Goal: Task Accomplishment & Management: Complete application form

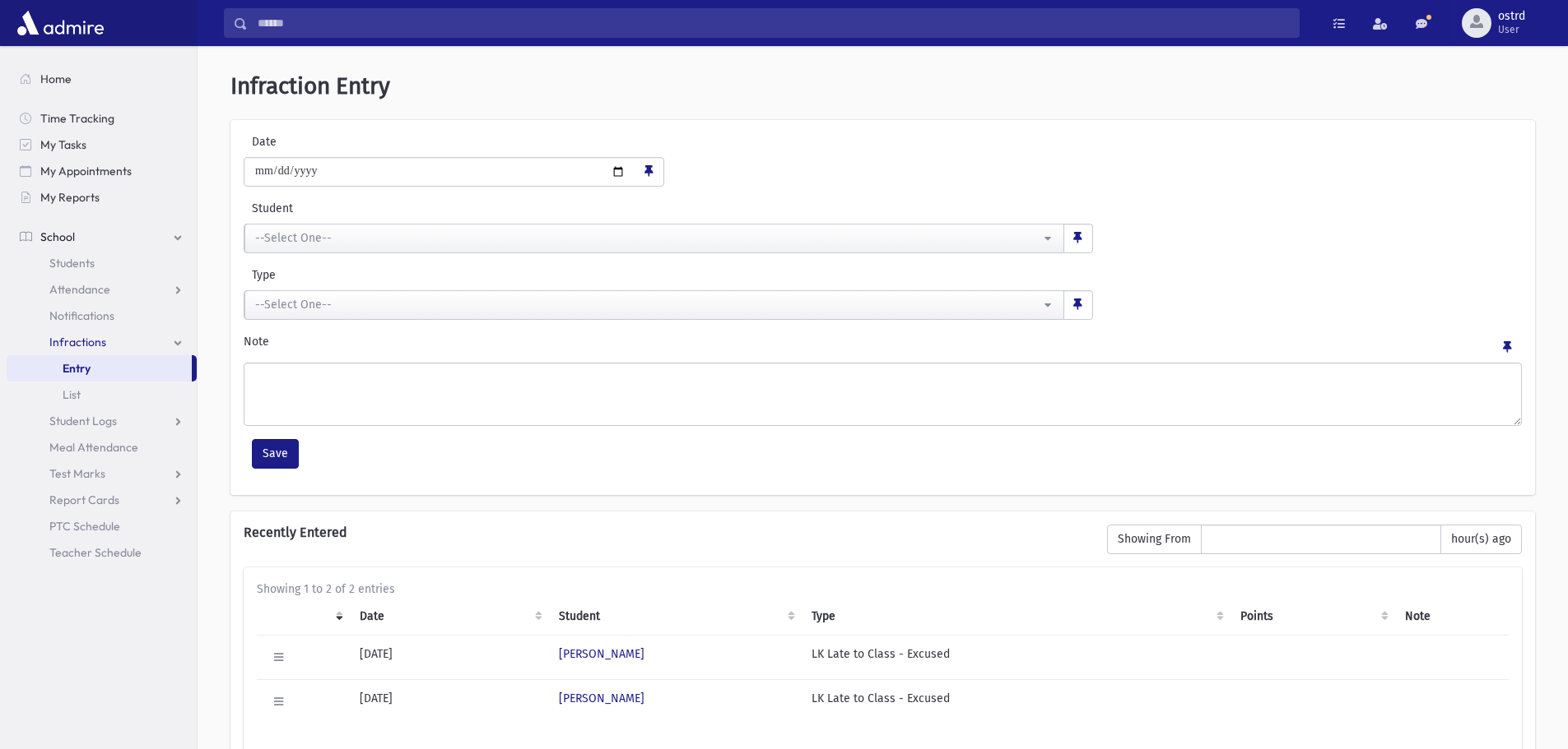
click at [381, 245] on div "--Select One--" at bounding box center [647, 238] width 785 height 17
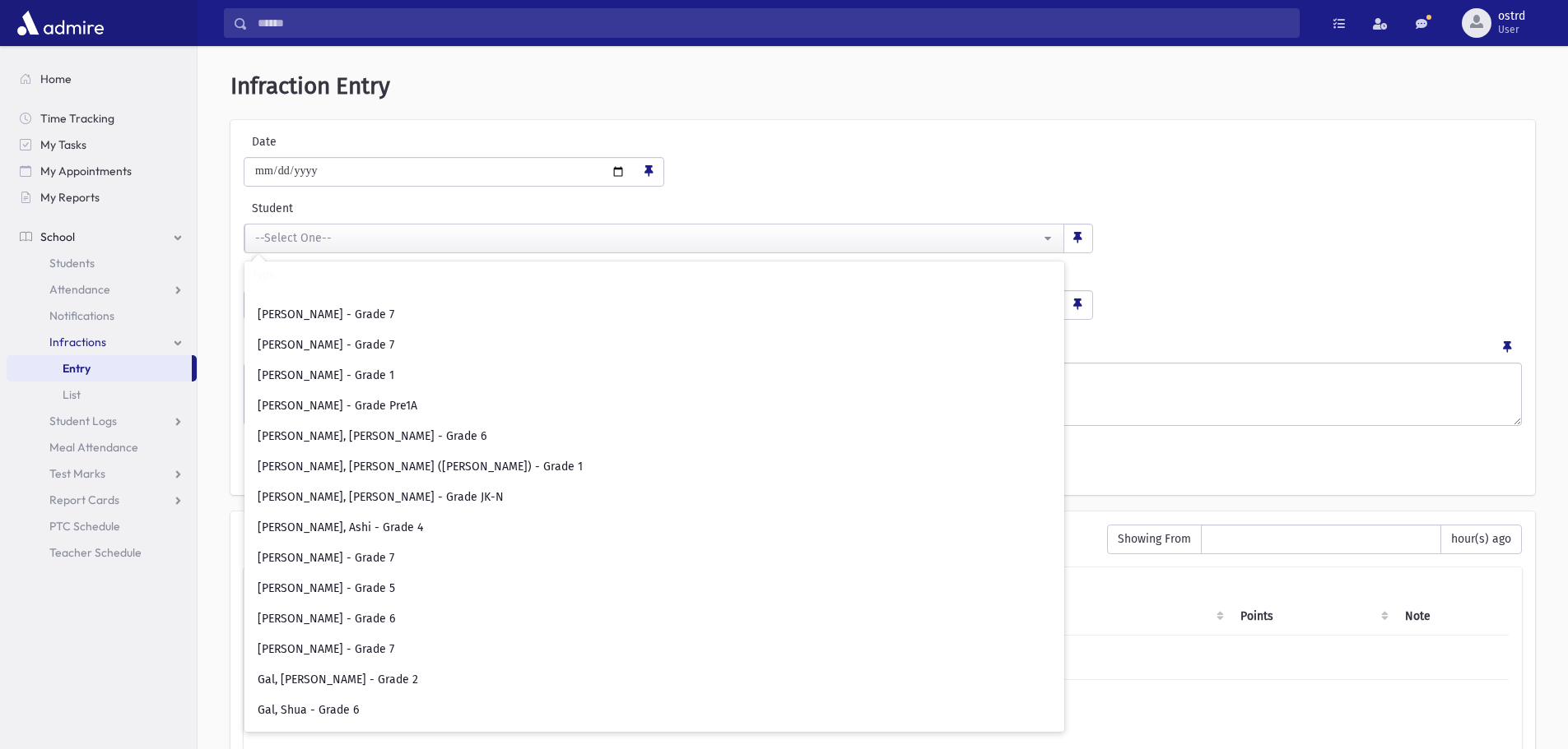
scroll to position [1892, 0]
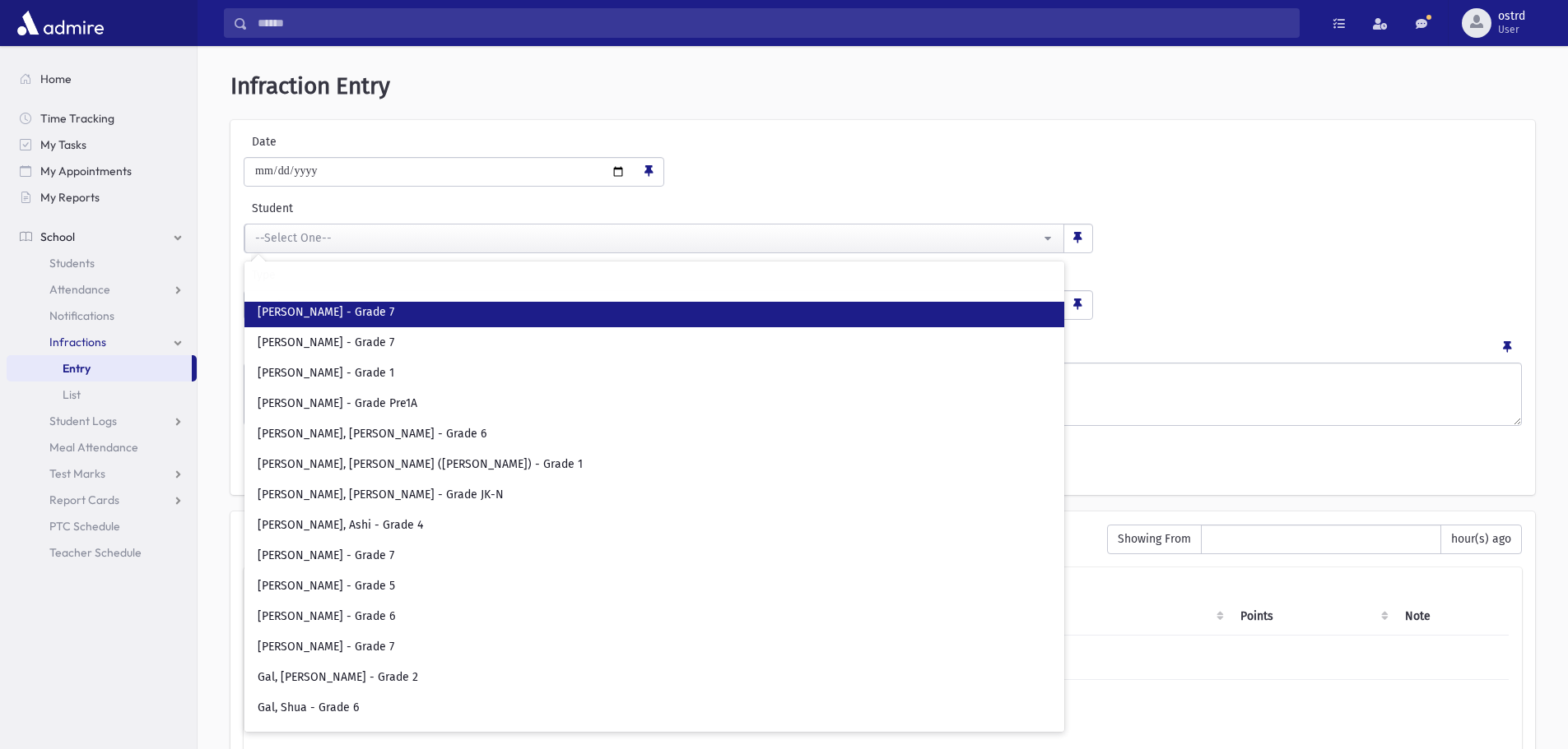
click at [374, 317] on span "[PERSON_NAME] - Grade 7" at bounding box center [326, 313] width 137 height 16
select select "****"
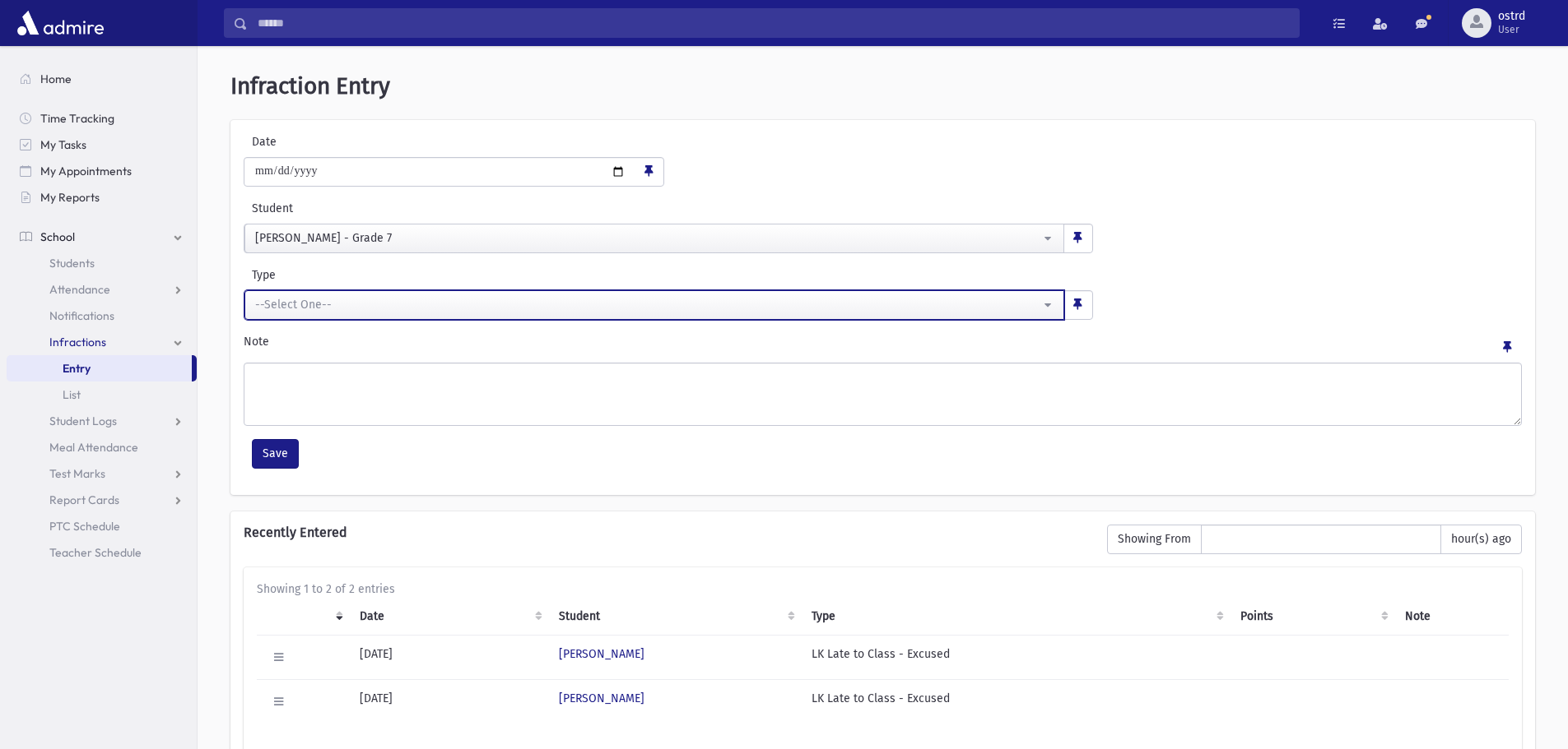
click at [374, 303] on div "--Select One--" at bounding box center [647, 304] width 785 height 17
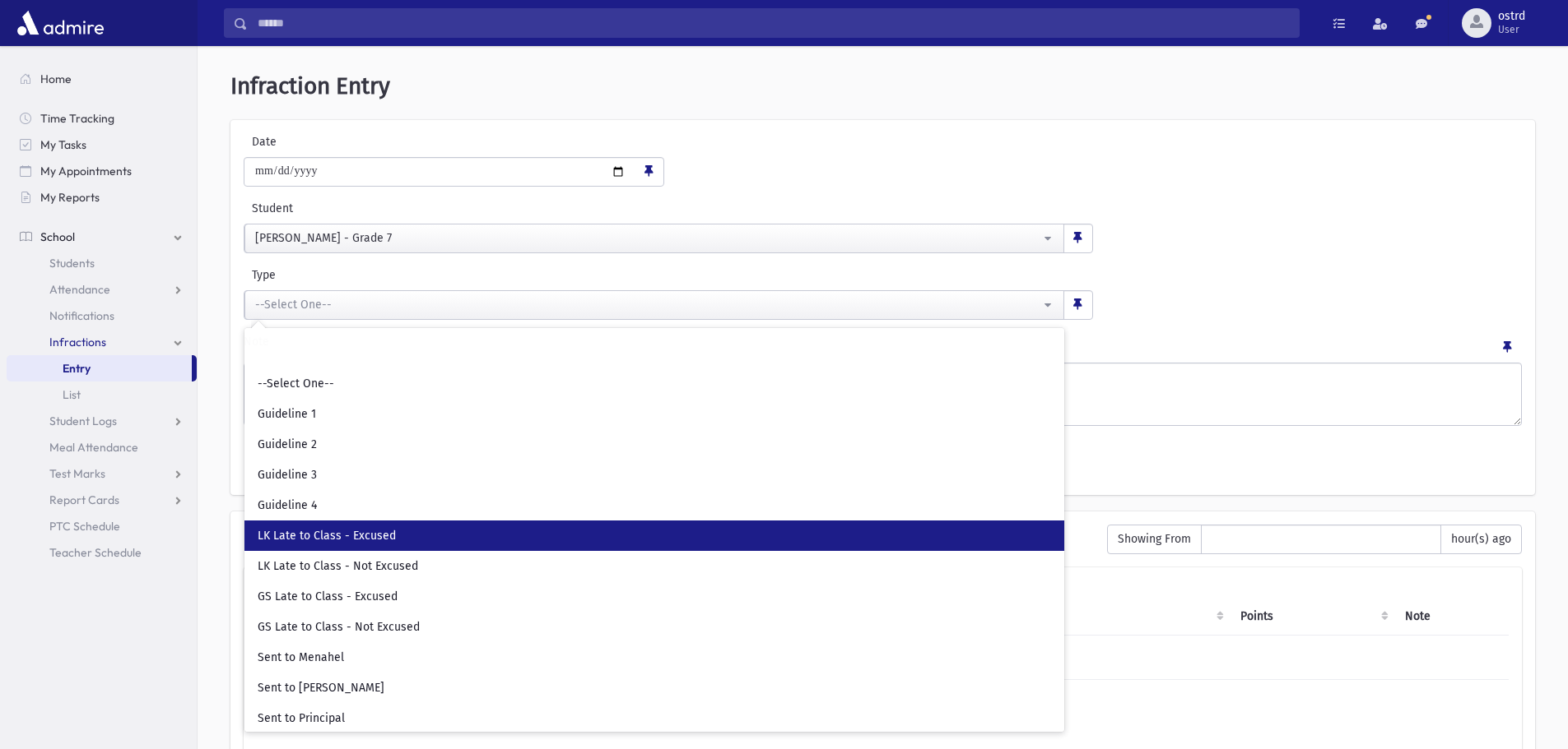
click at [397, 526] on link "LK Late to Class - Excused" at bounding box center [654, 535] width 820 height 30
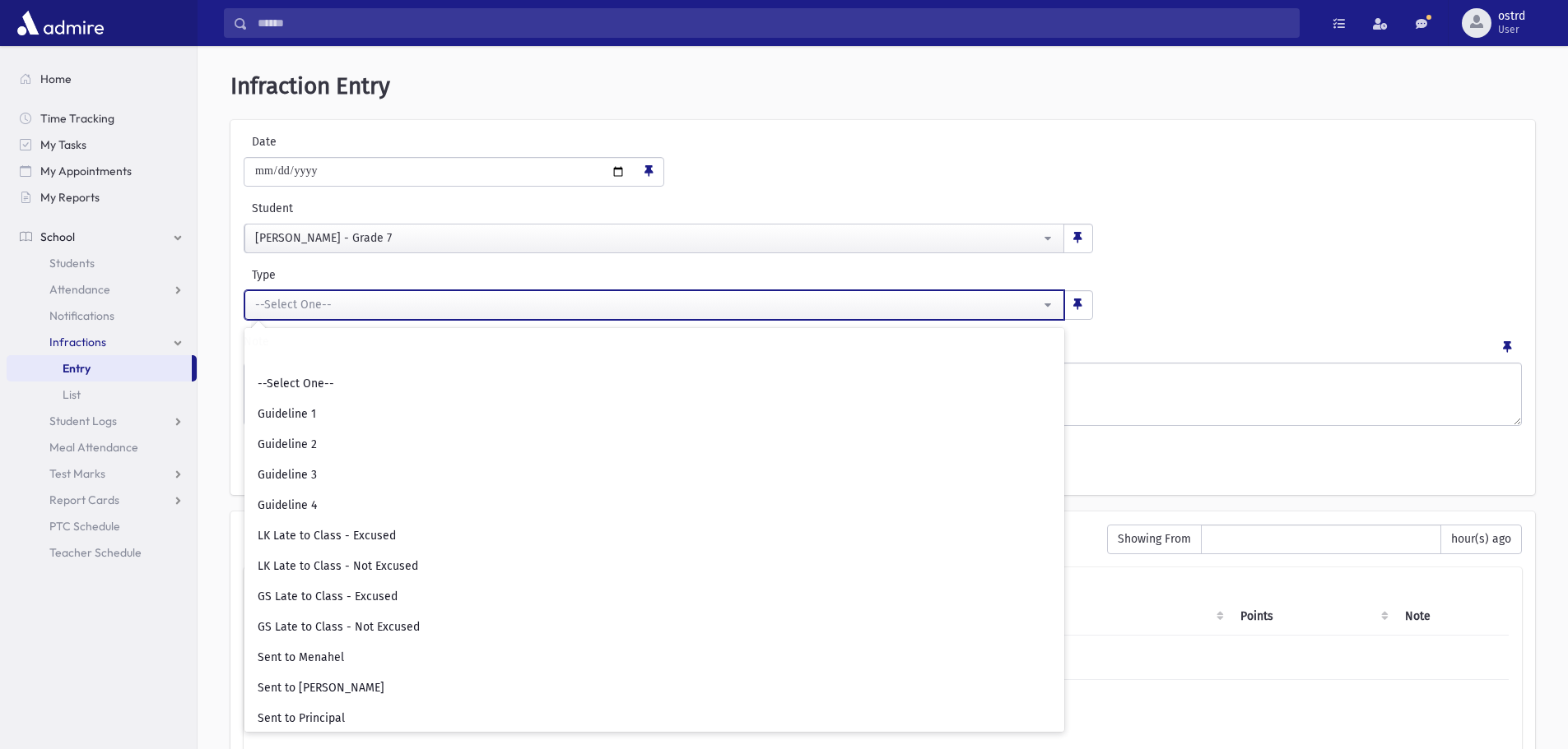
select select "**"
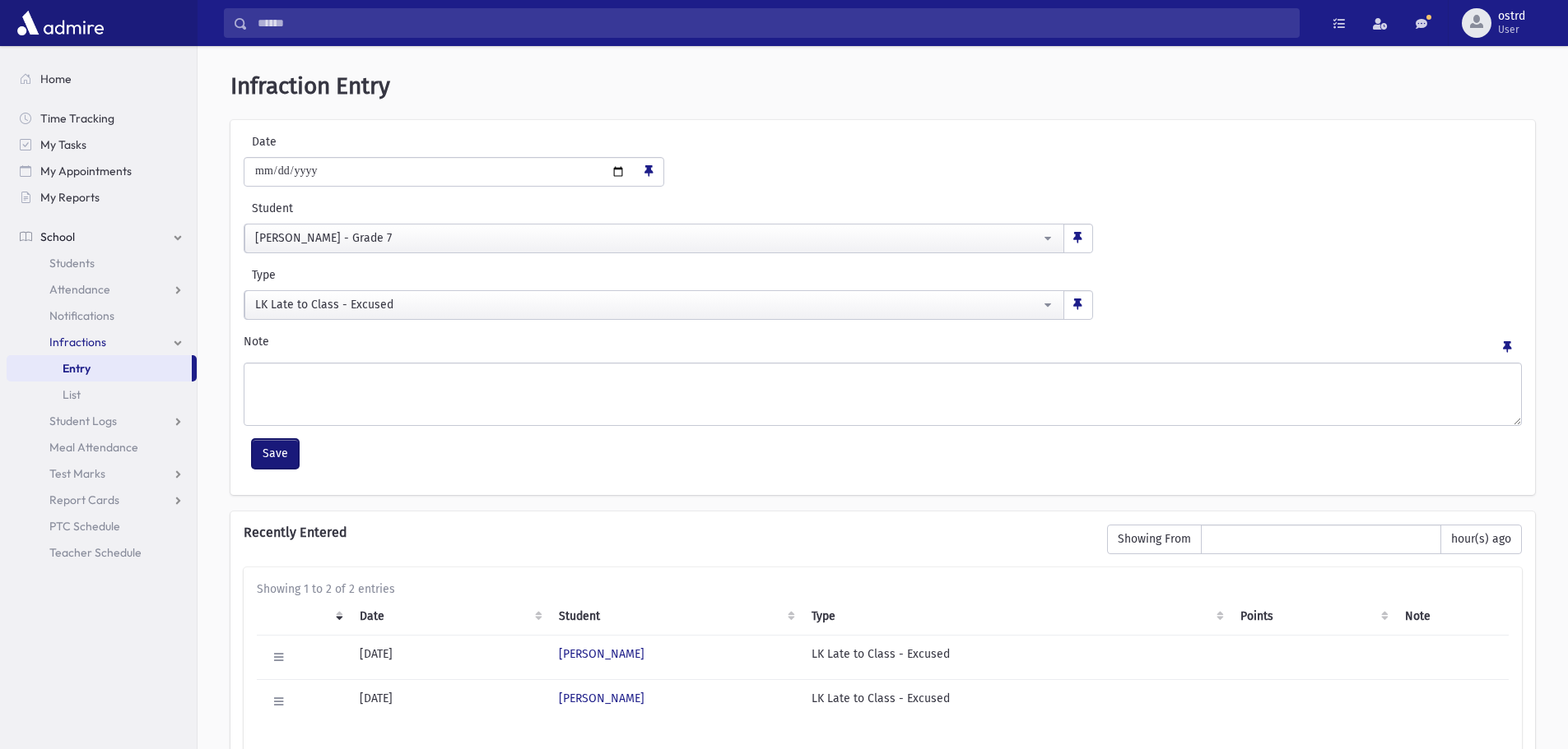
click at [273, 456] on button "Save" at bounding box center [274, 454] width 46 height 30
select select
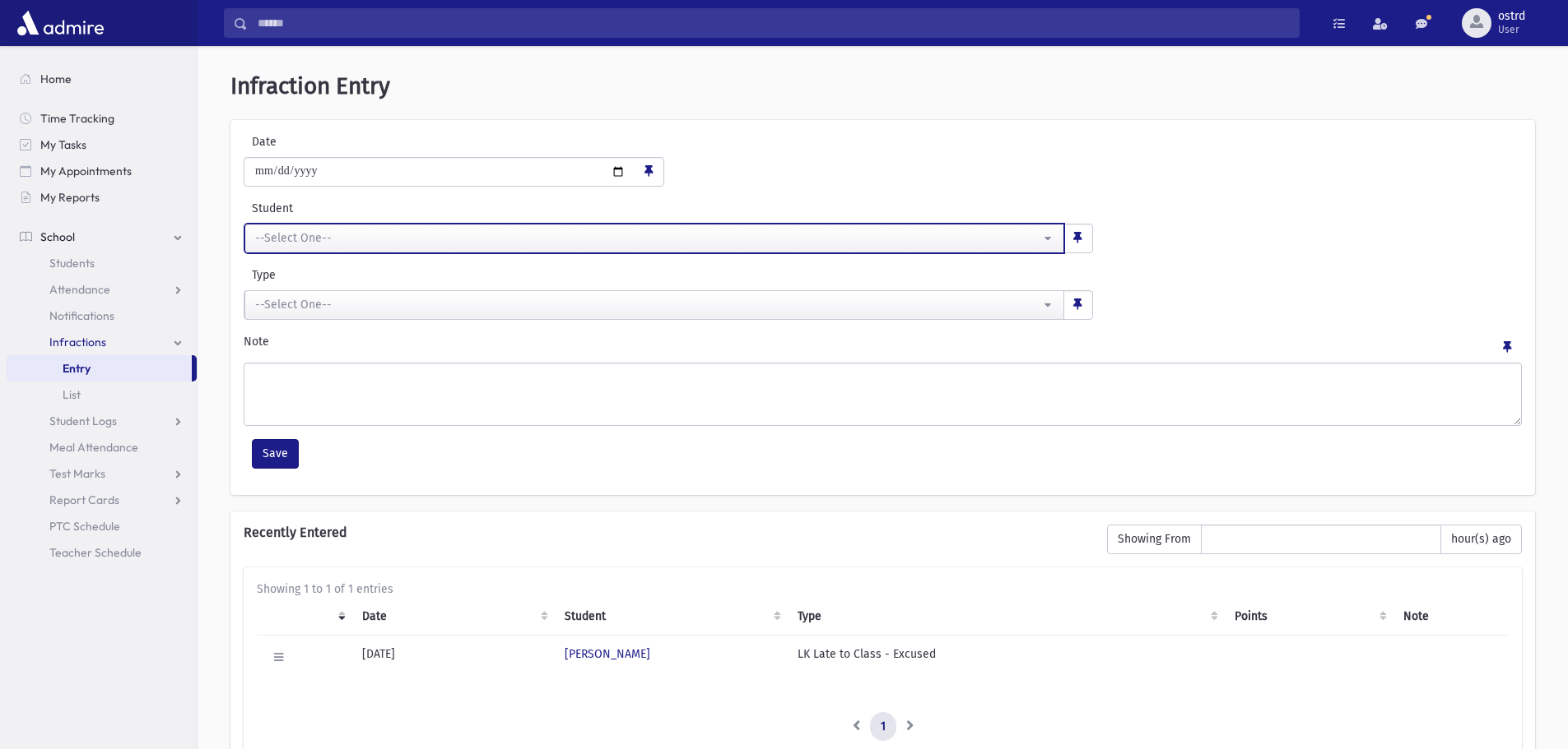
click at [315, 241] on div "--Select One--" at bounding box center [647, 238] width 785 height 17
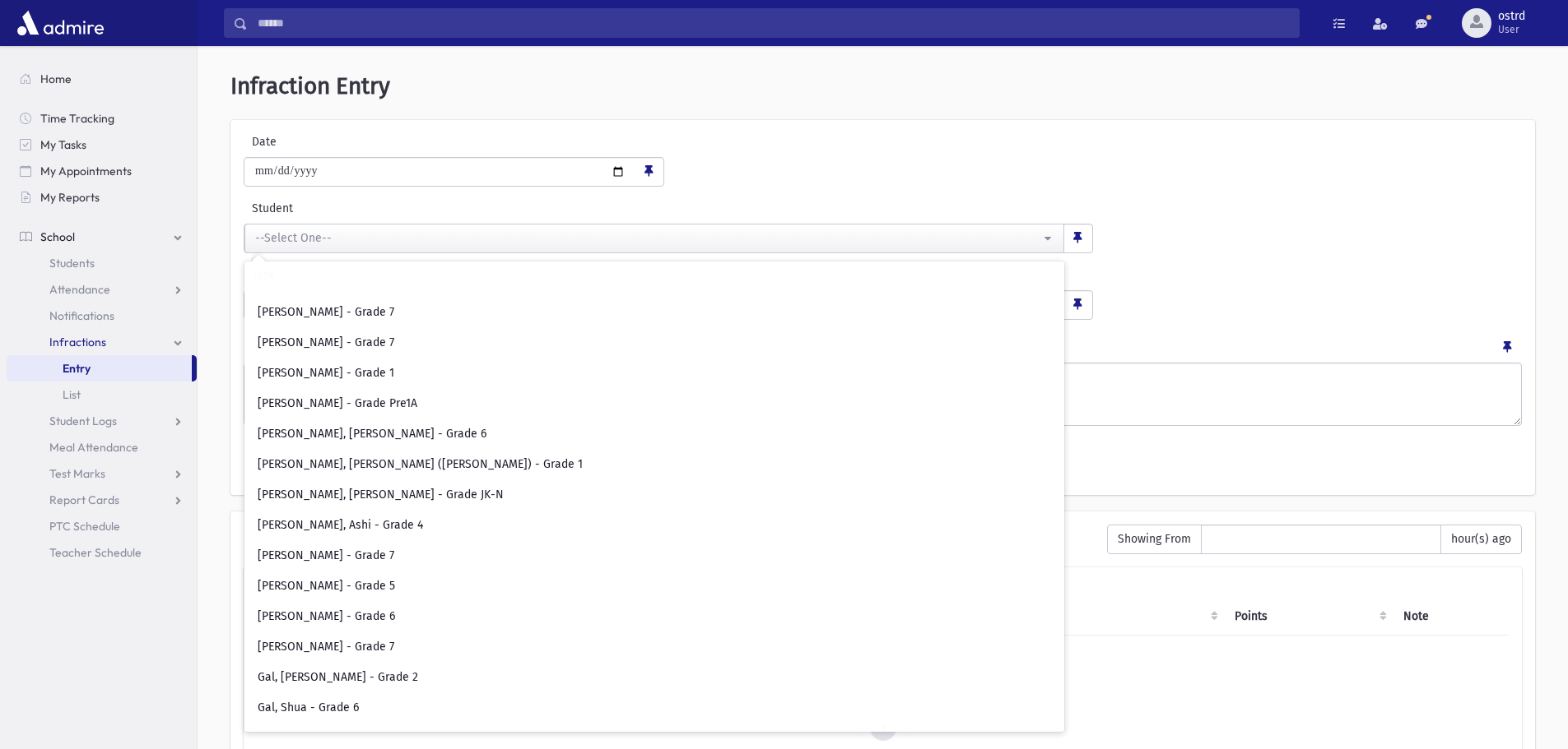
scroll to position [0, 0]
